Goal: Check status: Check status

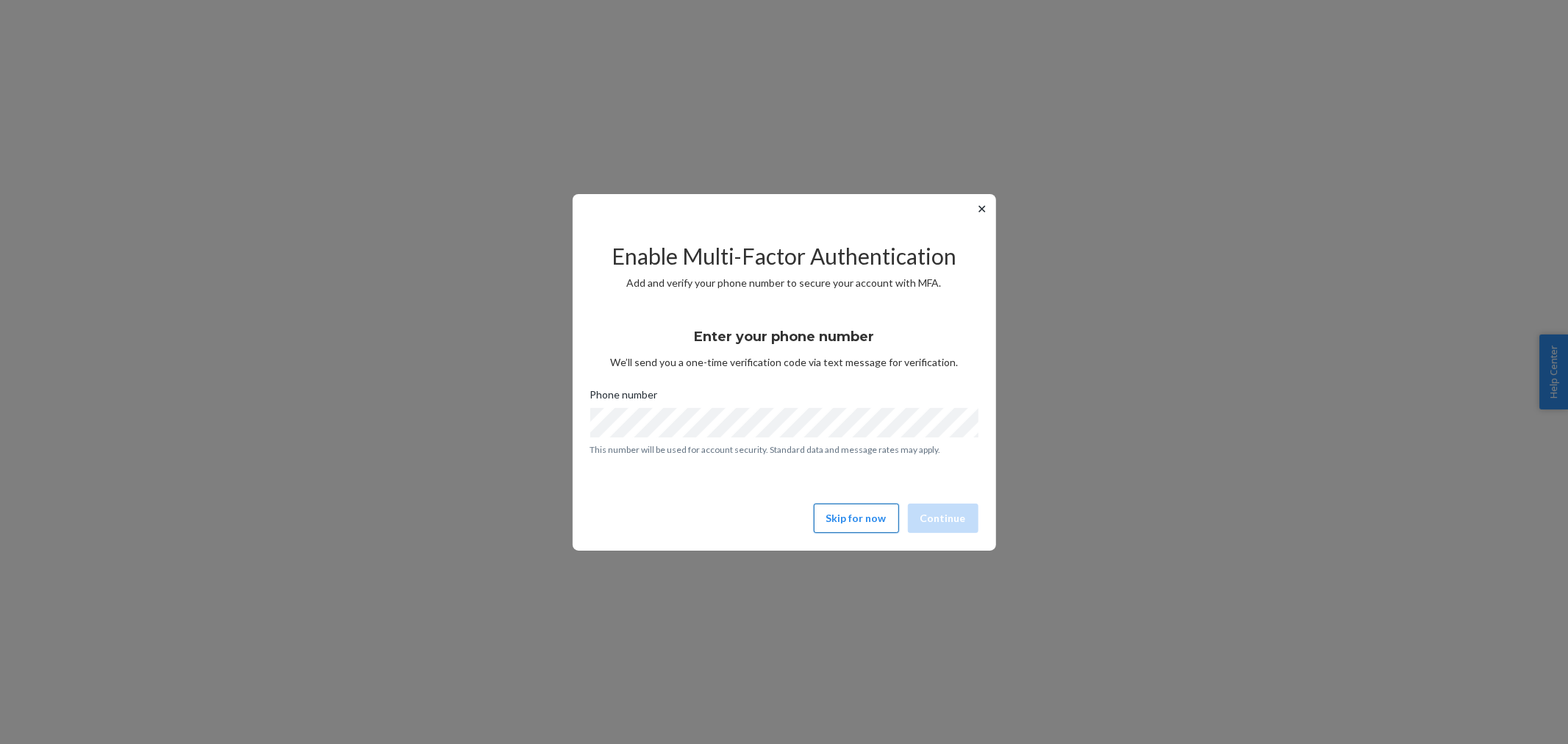
click at [857, 518] on button "Skip for now" at bounding box center [857, 518] width 86 height 29
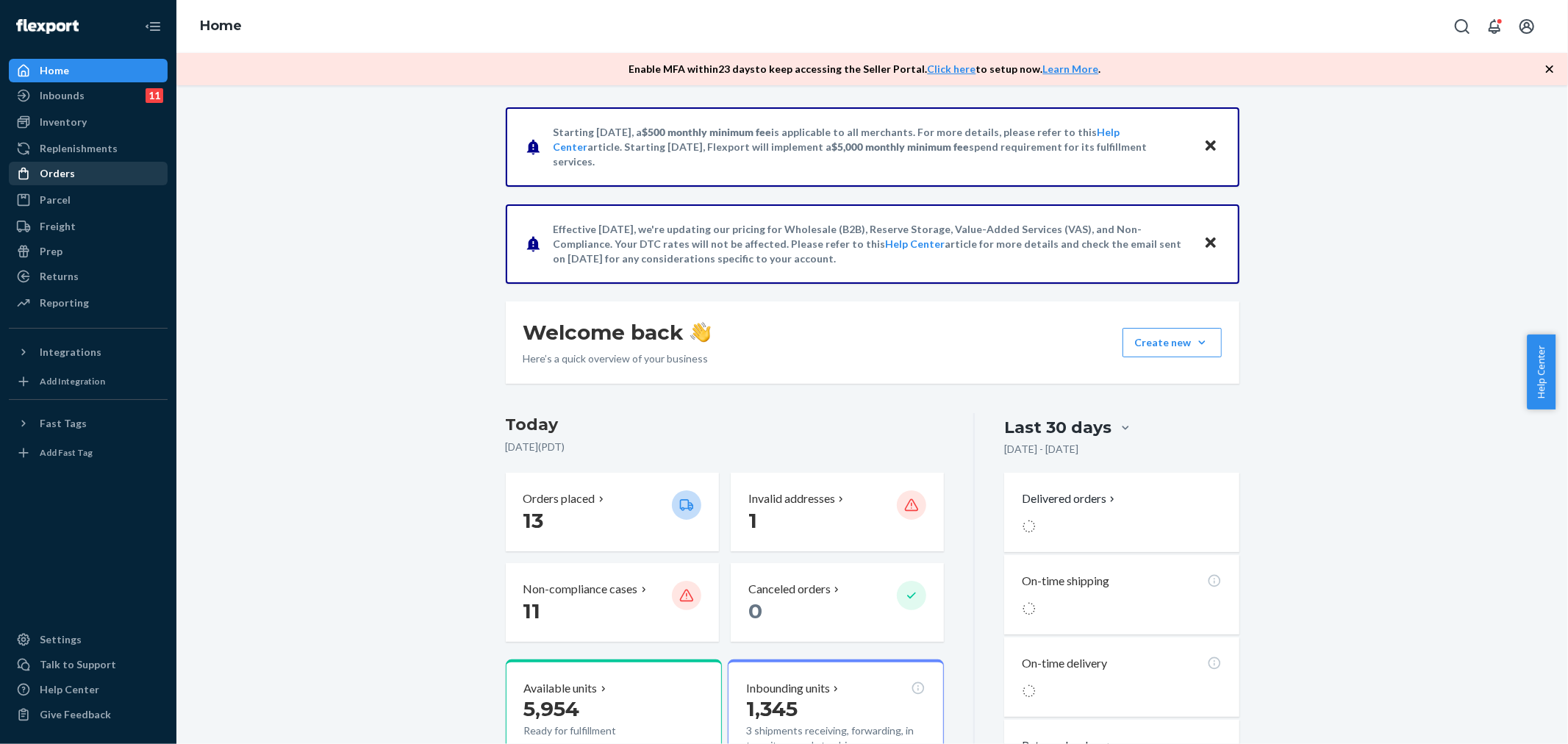
click at [43, 170] on div "Orders" at bounding box center [58, 173] width 35 height 15
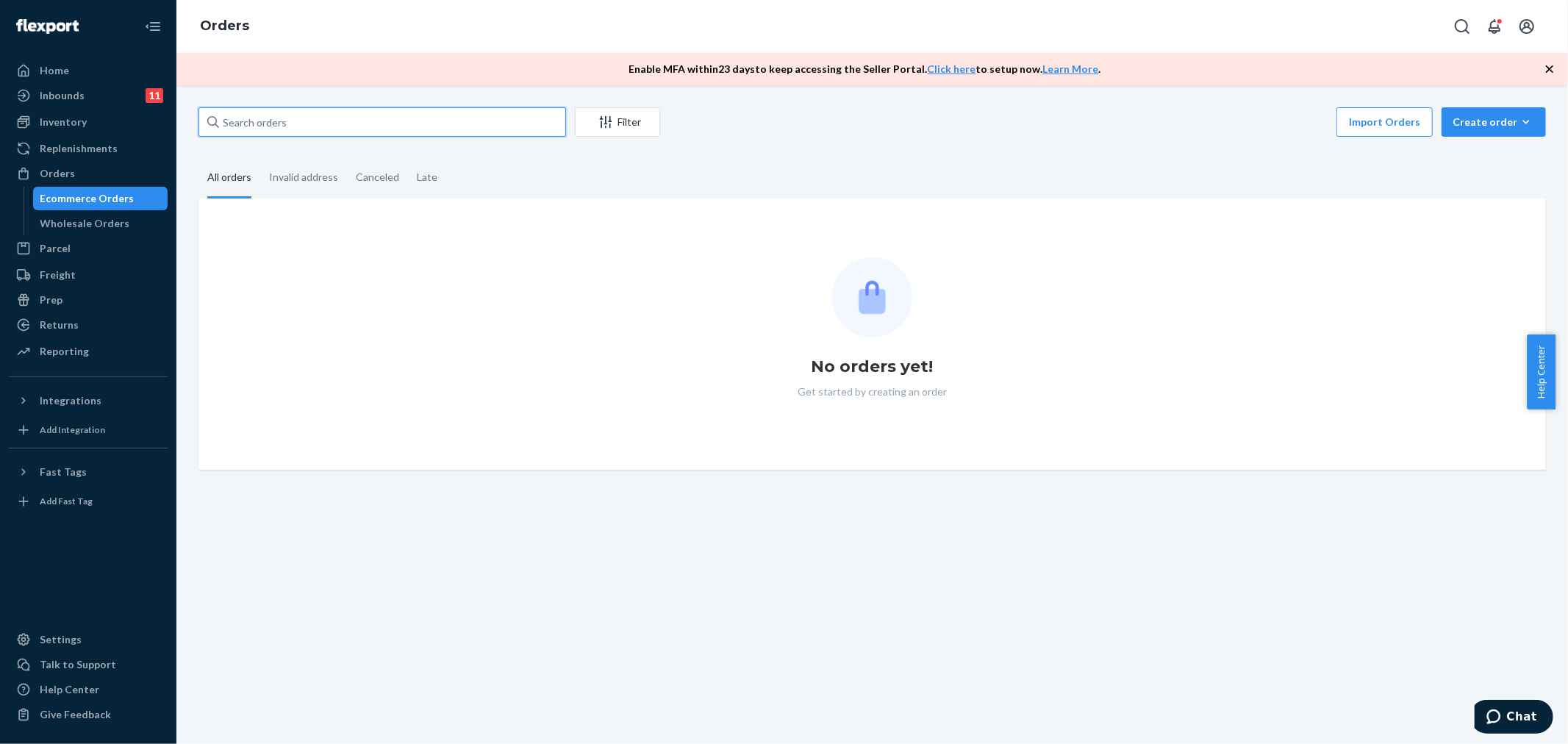
click at [426, 130] on input "text" at bounding box center [382, 122] width 368 height 29
paste input "[PERSON_NAME]"
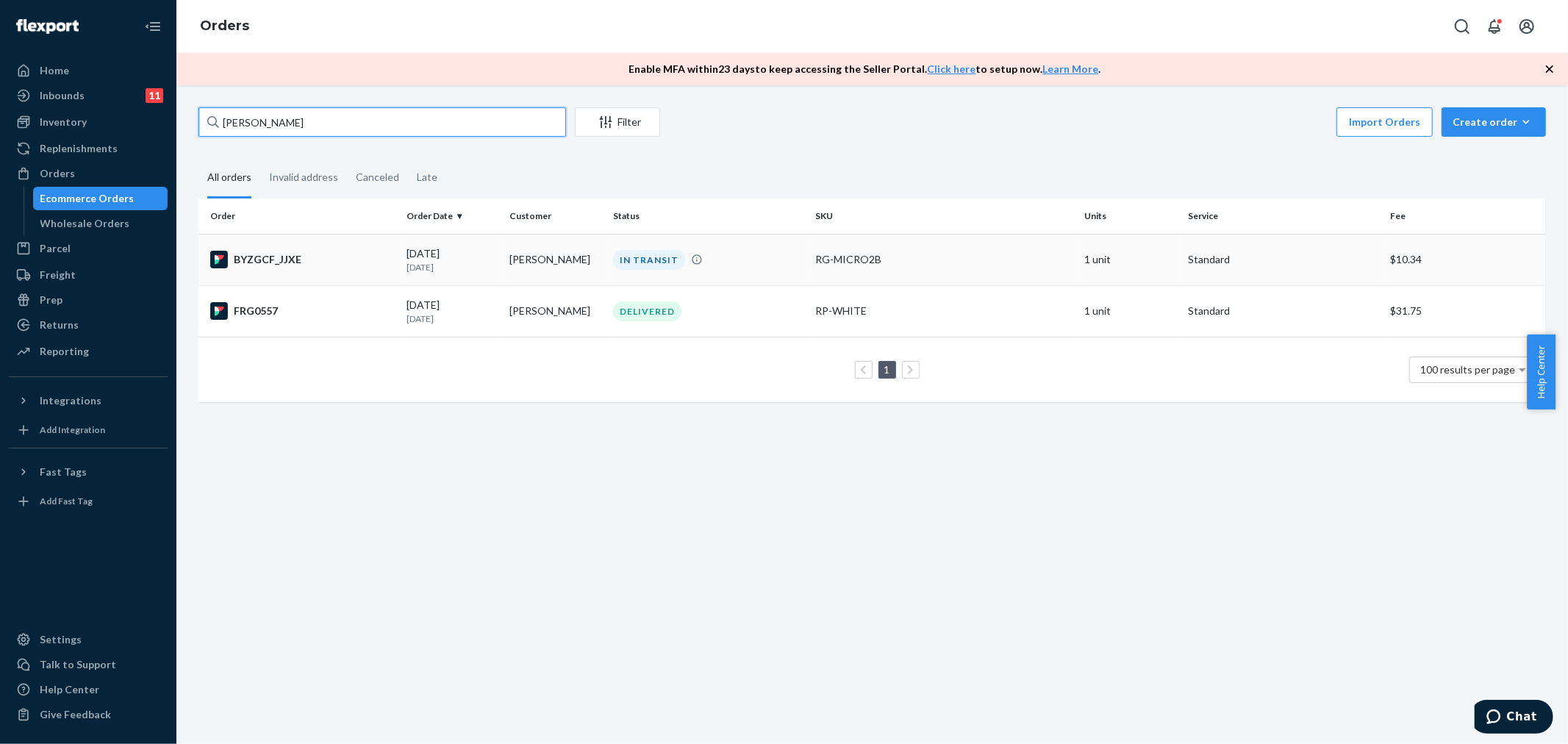
type input "[PERSON_NAME]"
click at [273, 257] on div "BYZGCF_JJXE" at bounding box center [302, 260] width 184 height 18
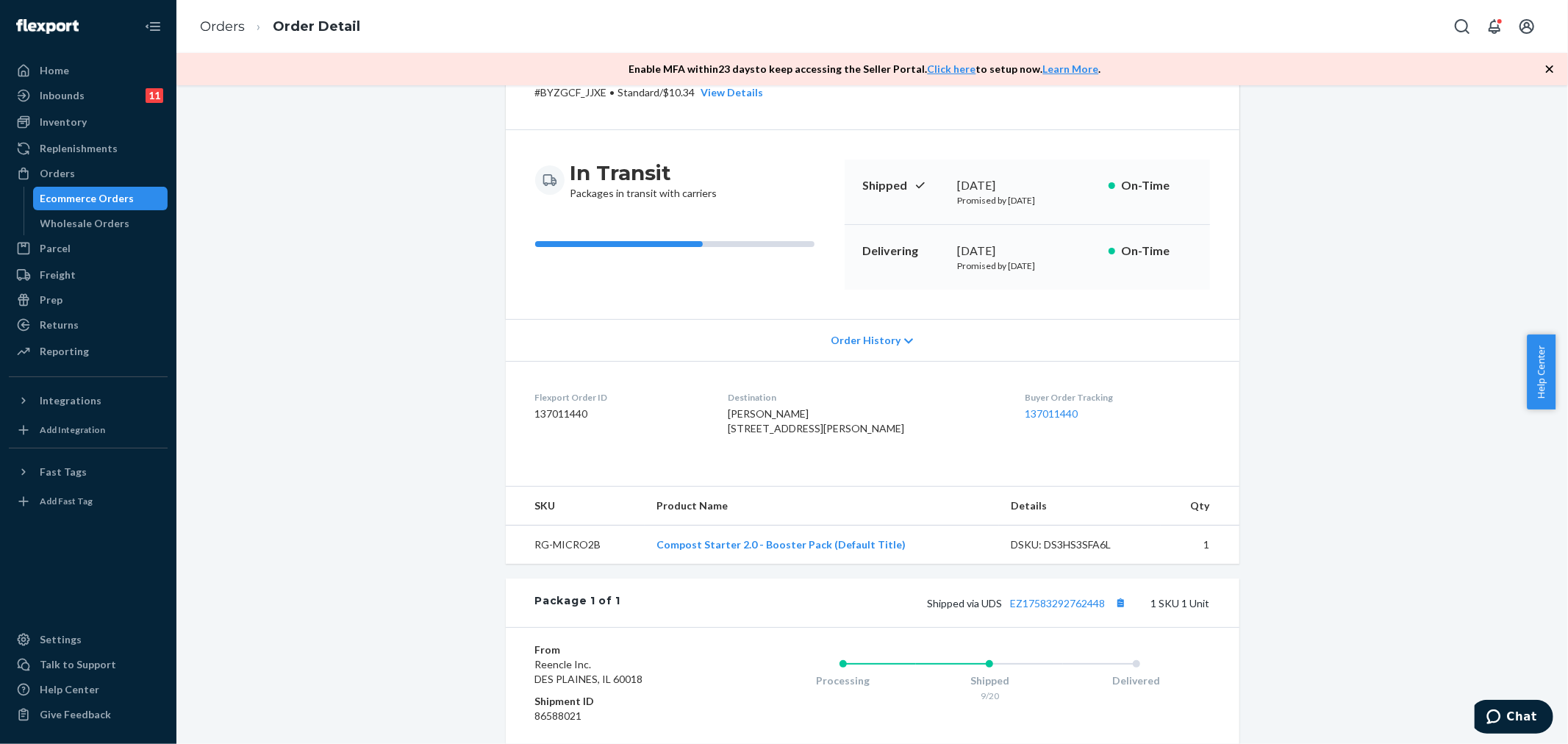
scroll to position [90, 0]
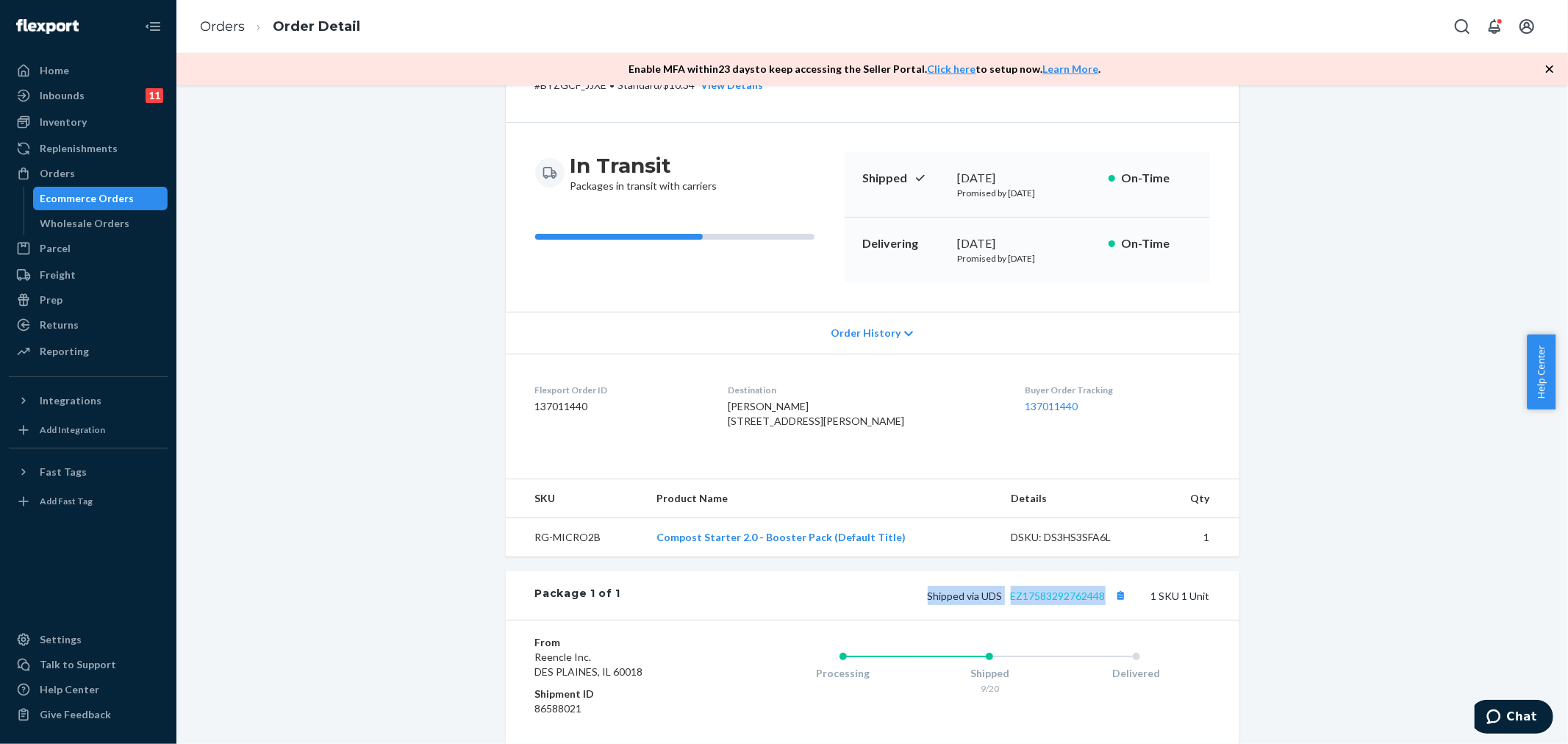
drag, startPoint x: 898, startPoint y: 623, endPoint x: 1099, endPoint y: 624, distance: 201.0
click at [1099, 605] on div "Shipped via UDS EZ17583292762448 1 SKU 1 Unit" at bounding box center [915, 596] width 589 height 19
copy span "Shipped via UDS EZ17583292762448"
